Goal: Task Accomplishment & Management: Use online tool/utility

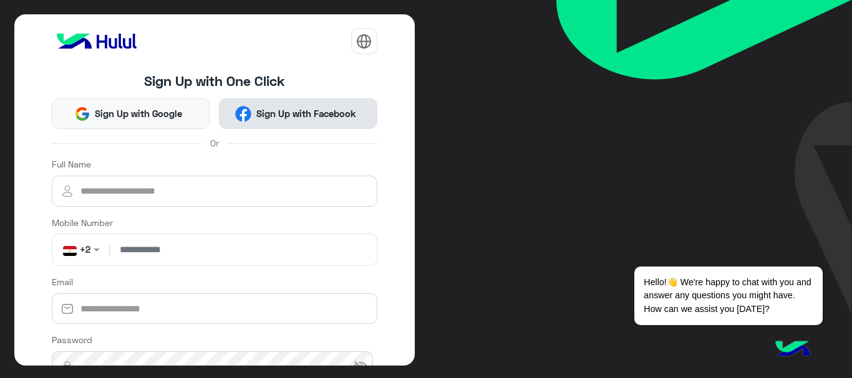
click at [269, 112] on span "Sign Up with Facebook" at bounding box center [305, 114] width 109 height 14
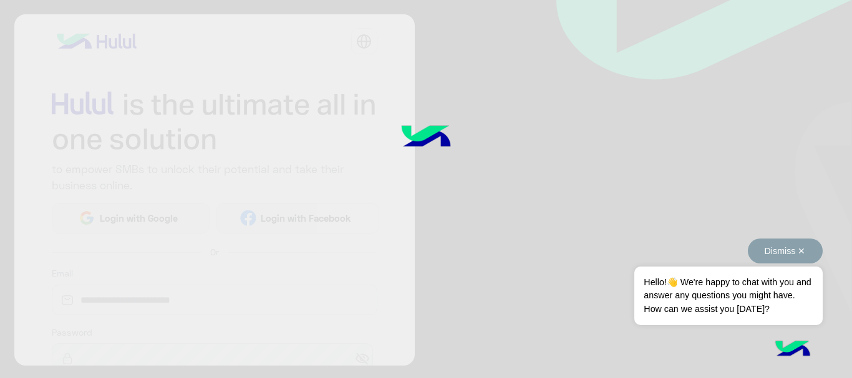
click at [779, 250] on button "Dismiss ✕" at bounding box center [784, 251] width 75 height 25
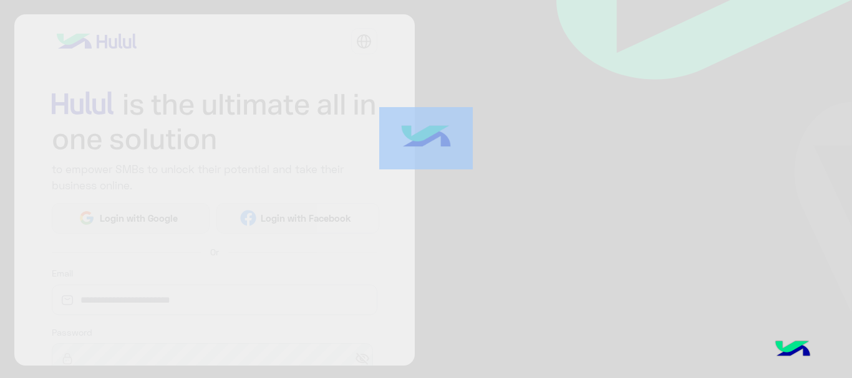
click at [779, 250] on div at bounding box center [426, 189] width 852 height 378
click at [64, 150] on div at bounding box center [426, 189] width 852 height 378
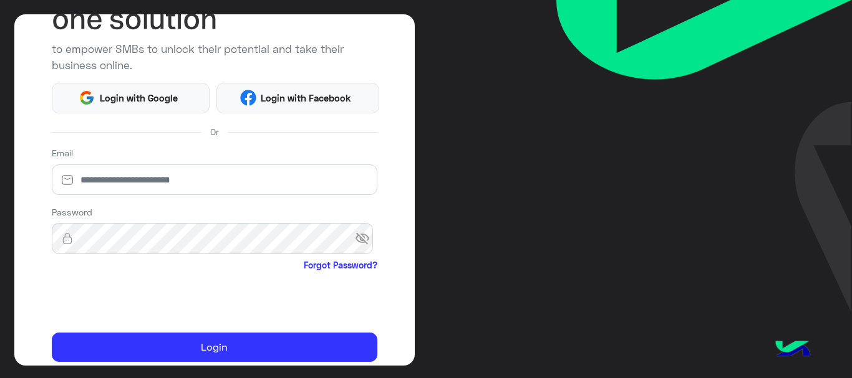
scroll to position [125, 0]
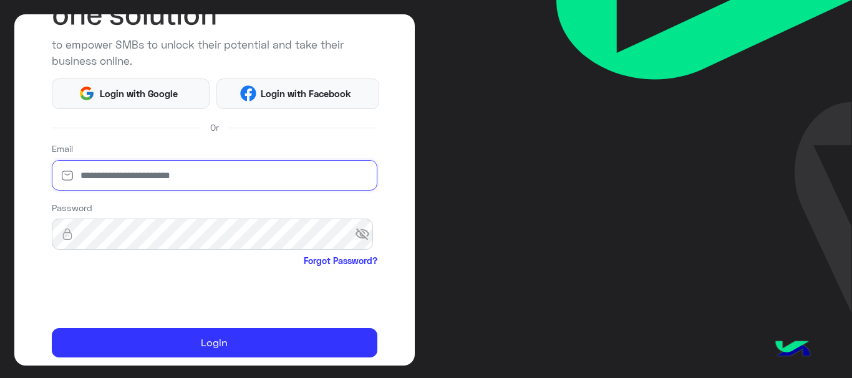
click at [133, 176] on input "email" at bounding box center [214, 175] width 325 height 31
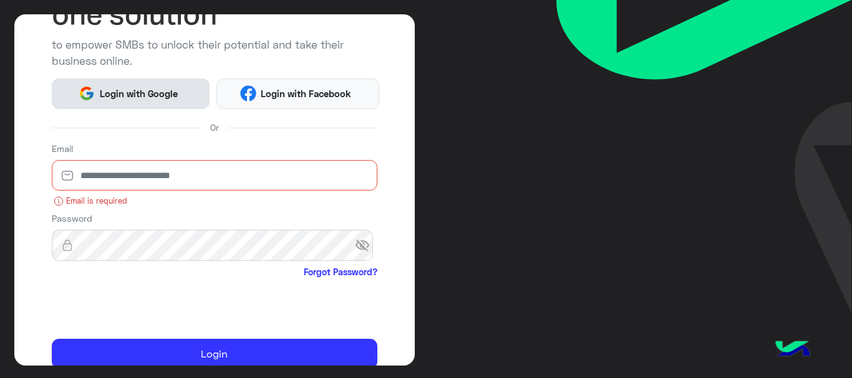
click at [157, 97] on span "Login with Google" at bounding box center [138, 94] width 87 height 14
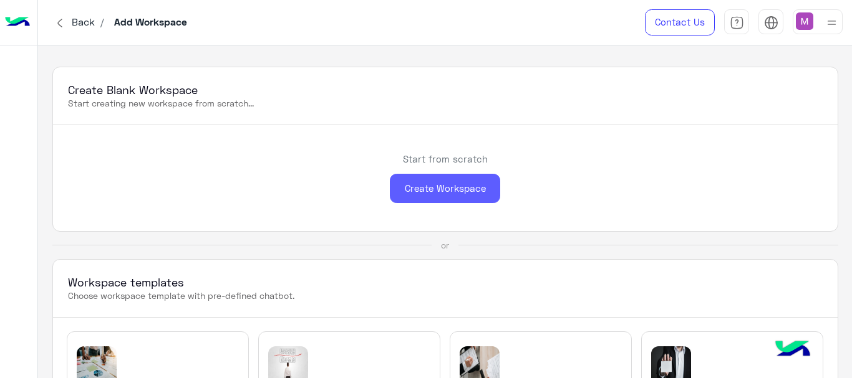
click at [444, 187] on div "Create Workspace" at bounding box center [445, 188] width 110 height 29
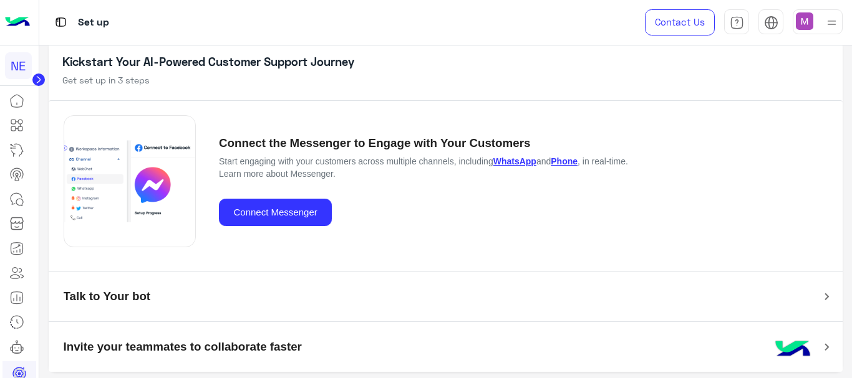
scroll to position [71, 0]
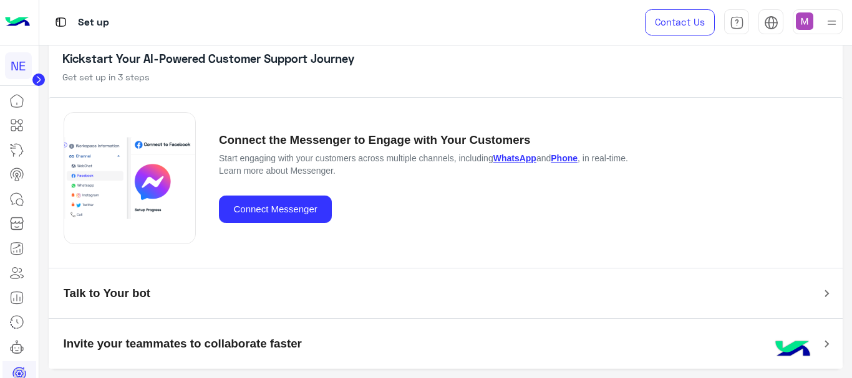
click at [16, 17] on img at bounding box center [17, 22] width 25 height 26
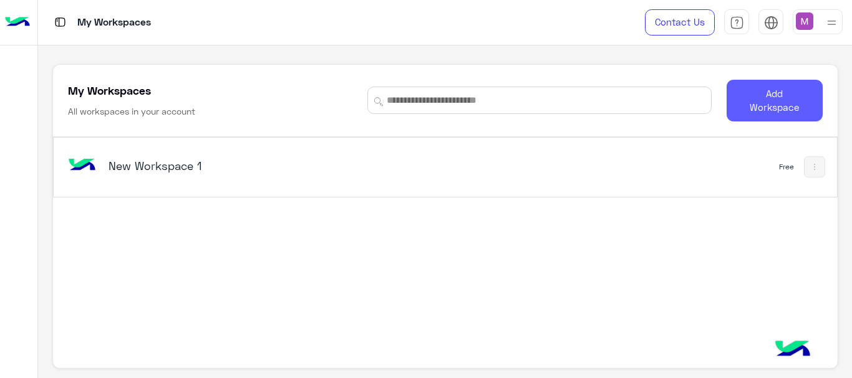
click at [759, 102] on button "Add Workspace" at bounding box center [774, 101] width 96 height 42
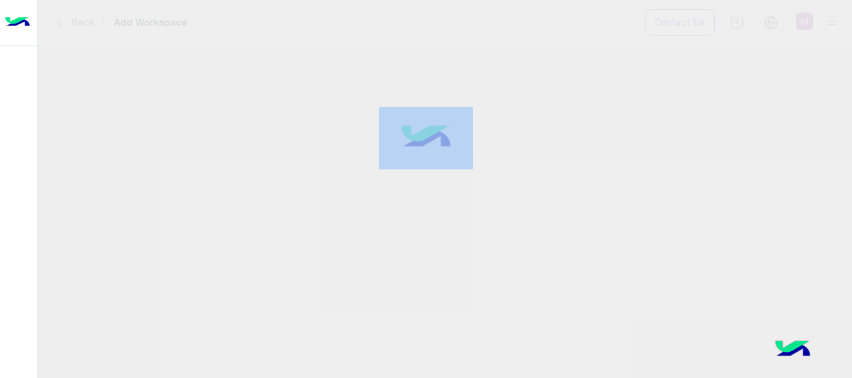
click at [759, 102] on div at bounding box center [426, 189] width 852 height 378
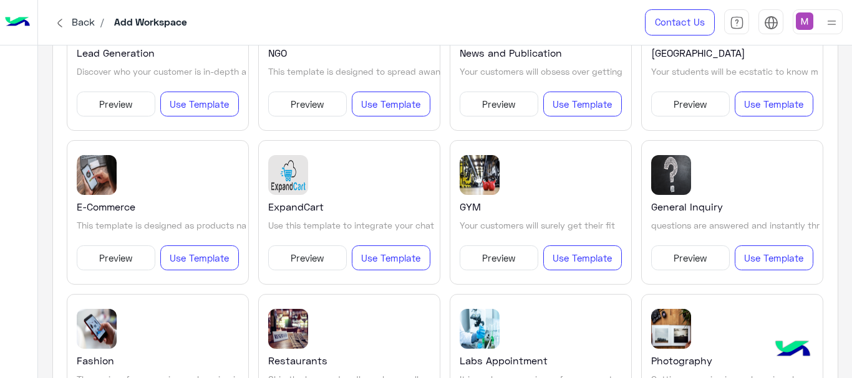
scroll to position [764, 0]
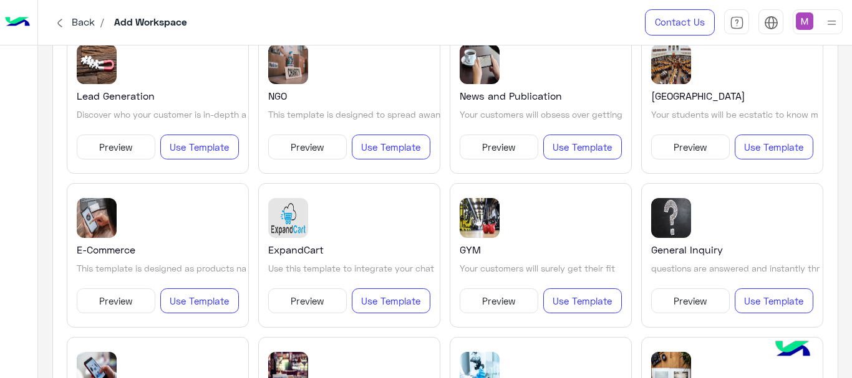
click at [59, 26] on img at bounding box center [59, 23] width 15 height 15
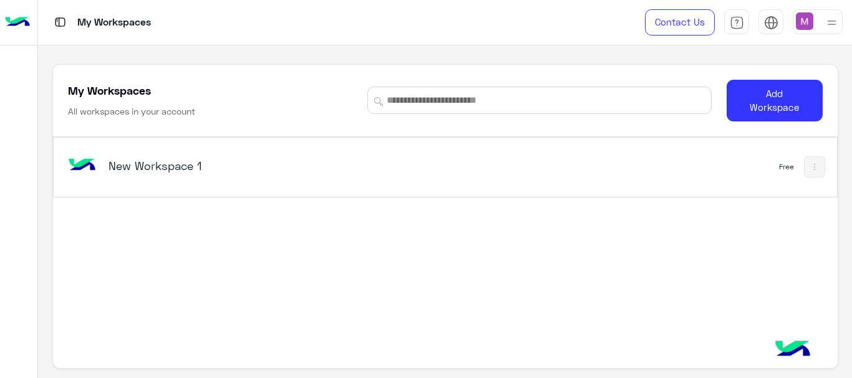
click at [22, 85] on div at bounding box center [18, 207] width 37 height 318
click at [425, 98] on input at bounding box center [539, 100] width 344 height 27
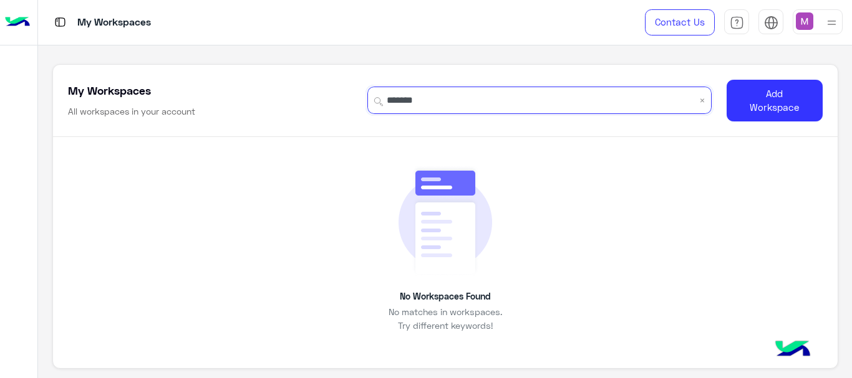
type input "********"
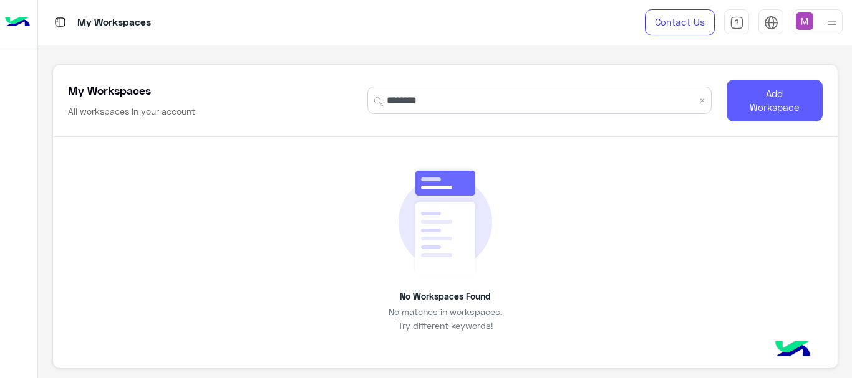
click at [780, 101] on button "Add Workspace" at bounding box center [774, 101] width 96 height 42
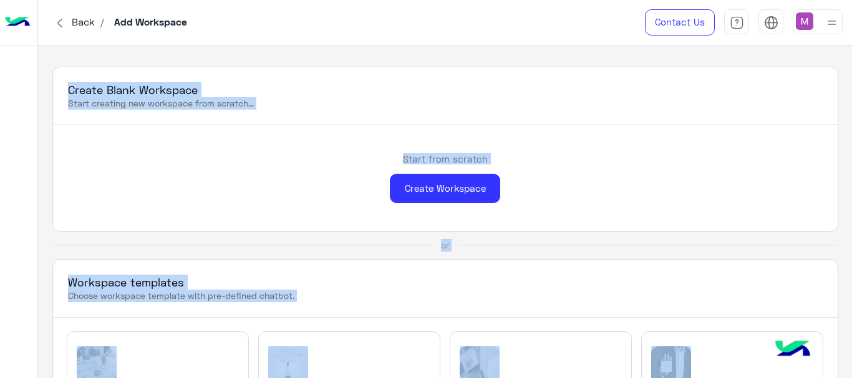
click at [312, 186] on div "Start from scratch Create Workspace" at bounding box center [445, 178] width 784 height 106
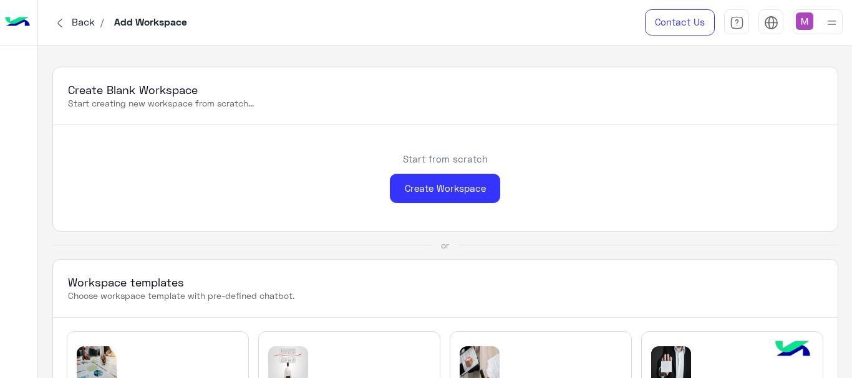
click at [312, 186] on div "Start from scratch Create Workspace" at bounding box center [445, 178] width 784 height 106
click at [423, 182] on div "Create Workspace" at bounding box center [445, 188] width 110 height 29
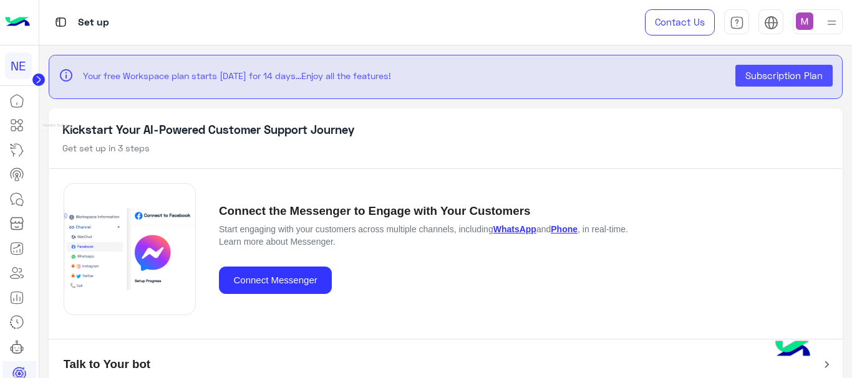
click at [17, 125] on icon at bounding box center [16, 125] width 15 height 15
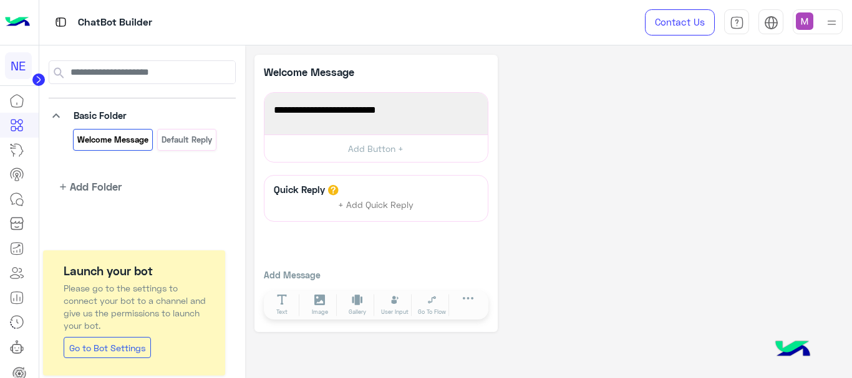
scroll to position [55, 0]
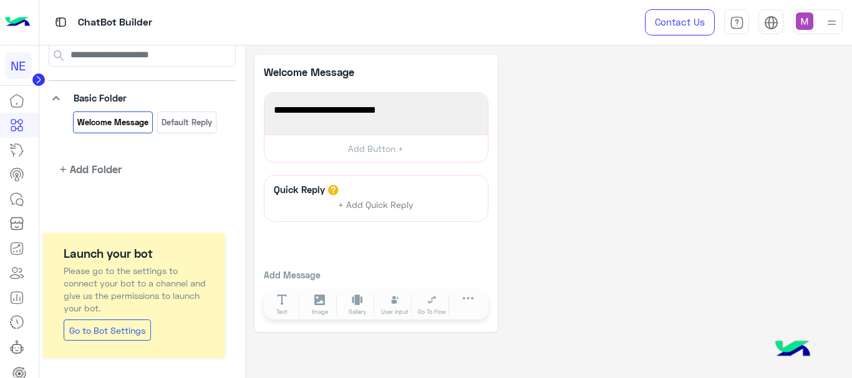
click at [112, 332] on link "Go to Bot Settings" at bounding box center [107, 330] width 87 height 21
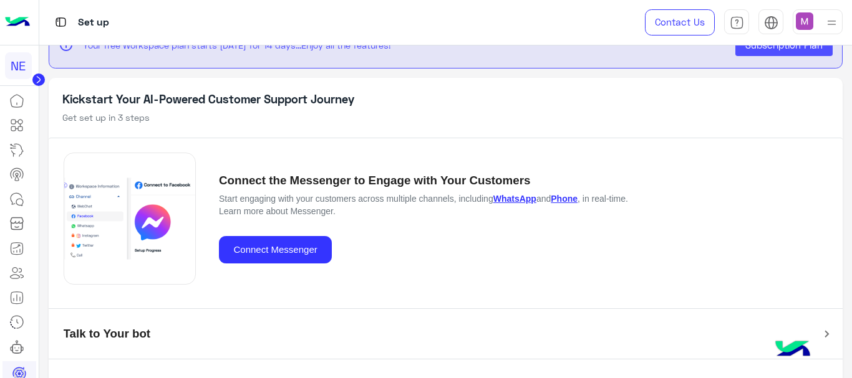
scroll to position [9, 0]
